Goal: Transaction & Acquisition: Purchase product/service

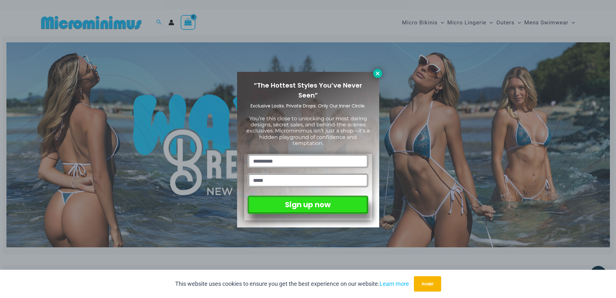
click at [378, 72] on icon at bounding box center [378, 74] width 6 height 6
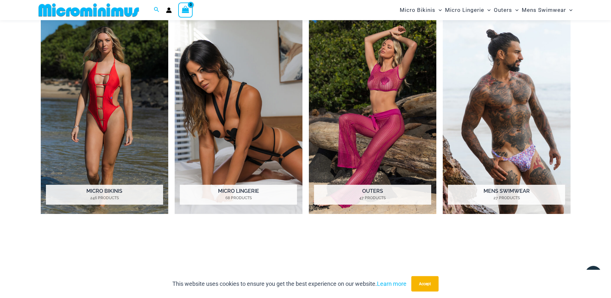
scroll to position [566, 0]
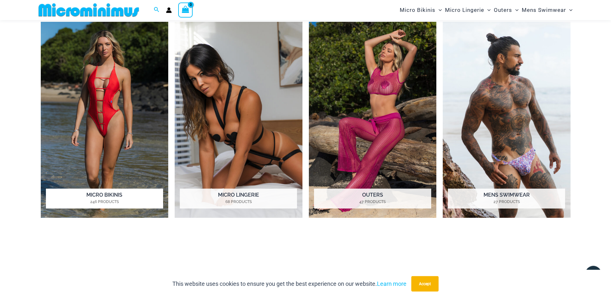
click at [90, 94] on img "Visit product category Micro Bikinis" at bounding box center [105, 120] width 128 height 196
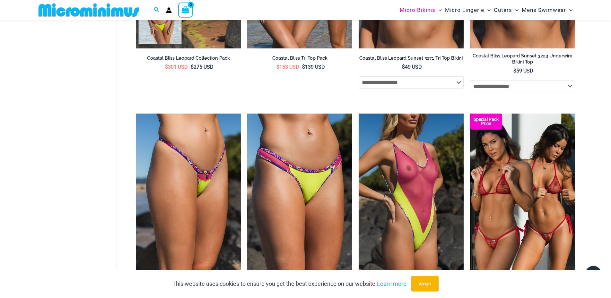
scroll to position [1204, 0]
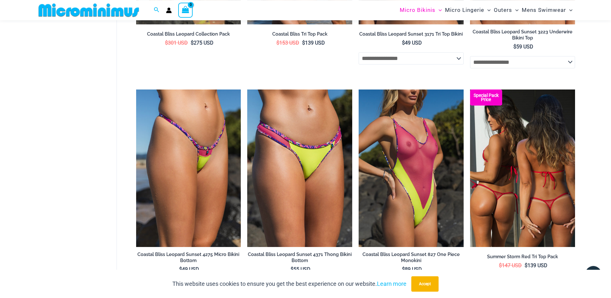
click at [511, 183] on img at bounding box center [522, 168] width 105 height 157
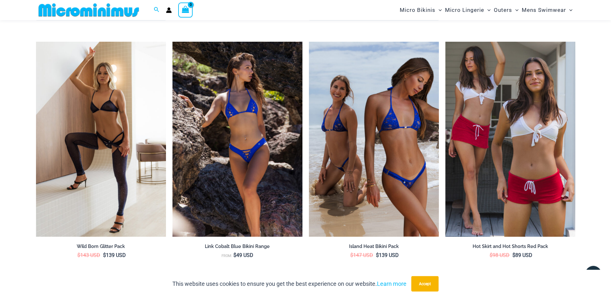
scroll to position [2027, 0]
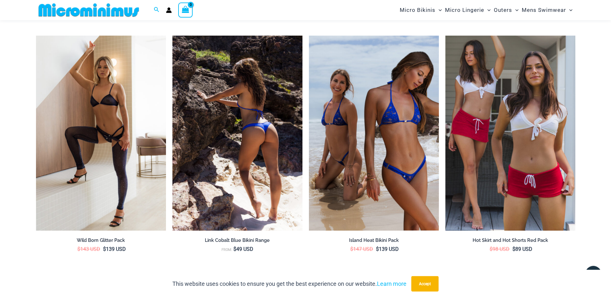
click at [251, 167] on img at bounding box center [237, 133] width 130 height 195
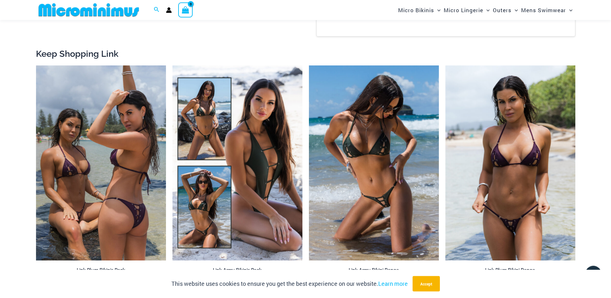
scroll to position [716, 0]
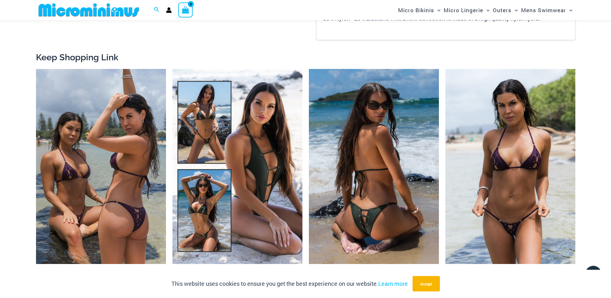
click at [370, 204] on img at bounding box center [374, 166] width 130 height 195
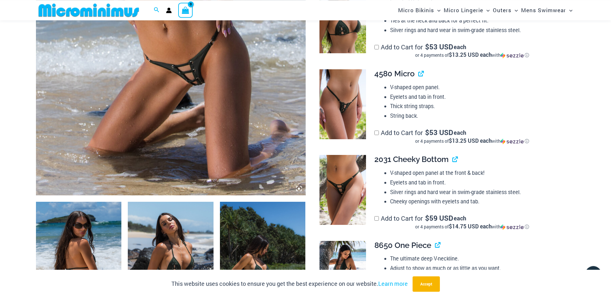
scroll to position [362, 0]
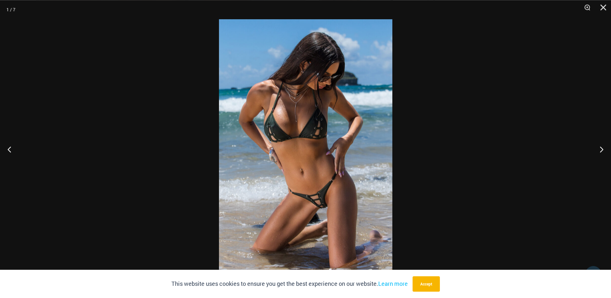
click at [294, 156] on img at bounding box center [305, 149] width 173 height 260
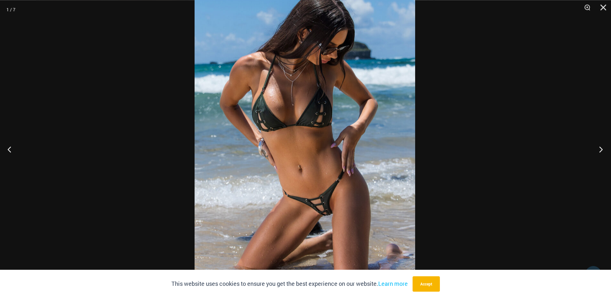
click at [597, 97] on div "1 / 7" at bounding box center [305, 149] width 611 height 298
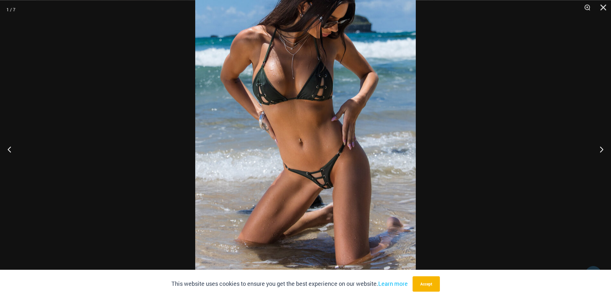
click at [314, 171] on img at bounding box center [305, 113] width 220 height 331
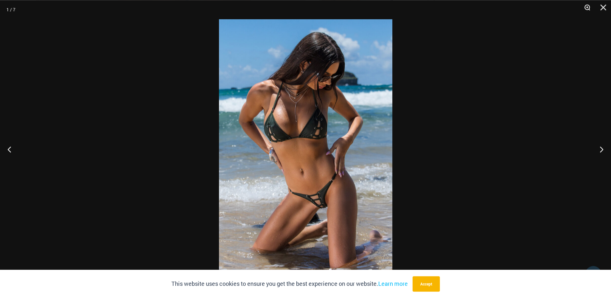
click at [587, 7] on button "Zoom" at bounding box center [585, 9] width 16 height 19
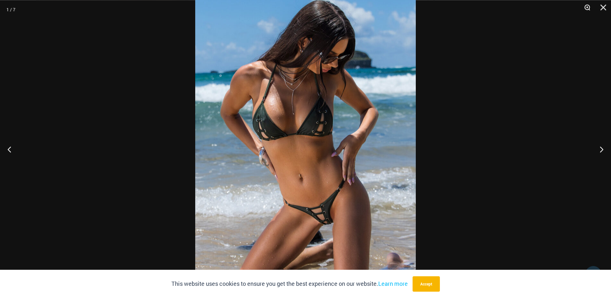
click at [587, 7] on button "Zoom" at bounding box center [585, 9] width 16 height 19
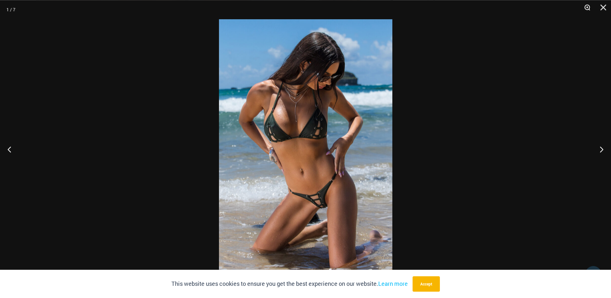
click at [587, 7] on button "Zoom" at bounding box center [585, 9] width 16 height 19
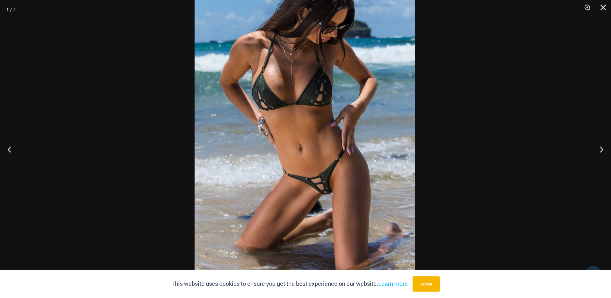
click at [378, 129] on img at bounding box center [304, 119] width 220 height 331
